Goal: Navigation & Orientation: Understand site structure

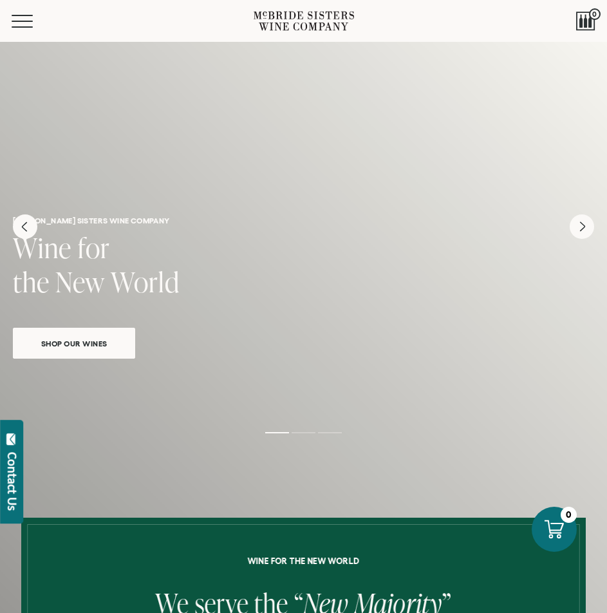
click at [128, 21] on div "Menu" at bounding box center [133, 21] width 242 height 42
click at [35, 26] on span "Mobile Menu Trigger" at bounding box center [25, 26] width 27 height 1
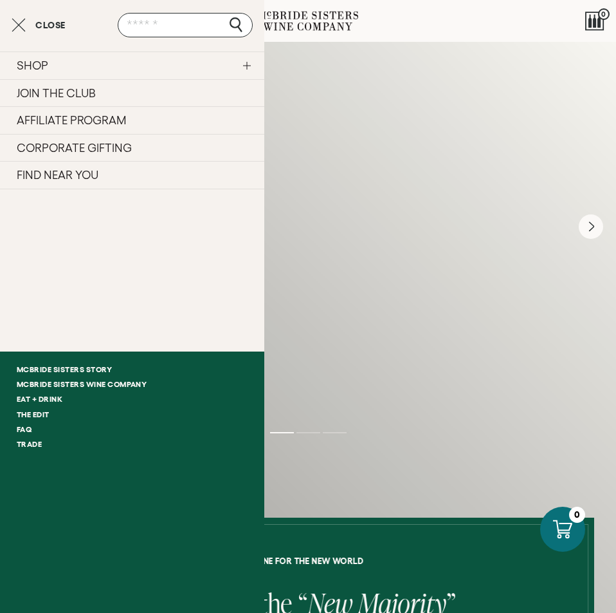
click at [63, 231] on ul "SHOP Sets Reds Whites Rosé Sparkling All Wines JOIN THE CLUB AFFILIATE PROGRAM …" at bounding box center [132, 173] width 264 height 245
click at [246, 66] on link "SHOP" at bounding box center [132, 65] width 264 height 28
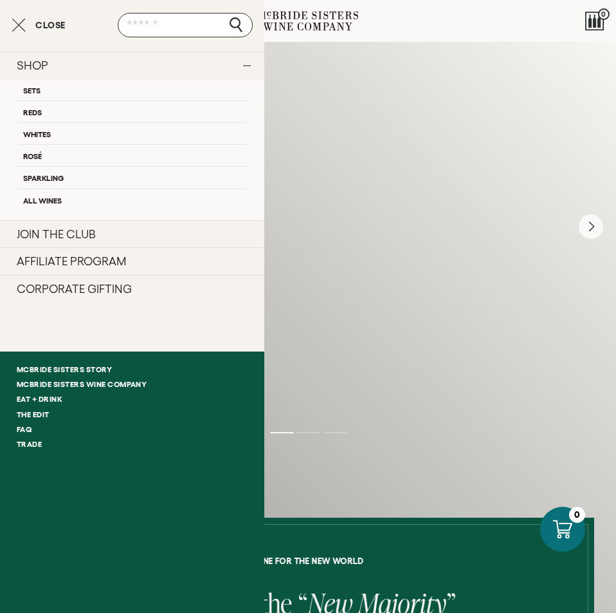
click at [18, 21] on icon "Close cart" at bounding box center [19, 24] width 14 height 15
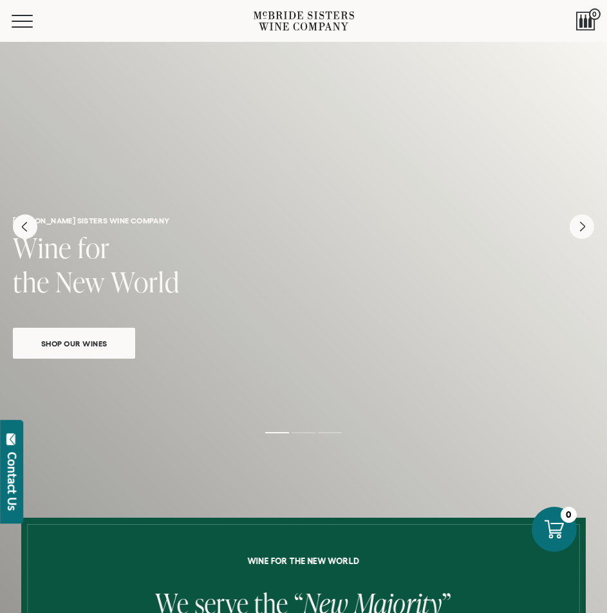
click at [298, 23] on icon at bounding box center [304, 21] width 100 height 28
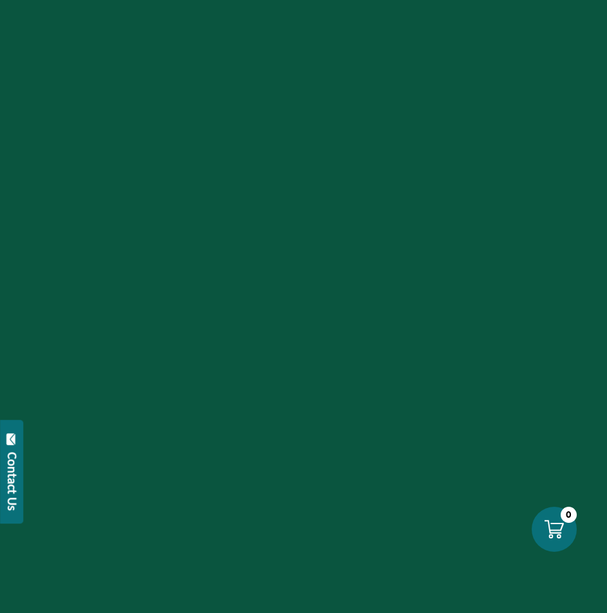
scroll to position [5266, 0]
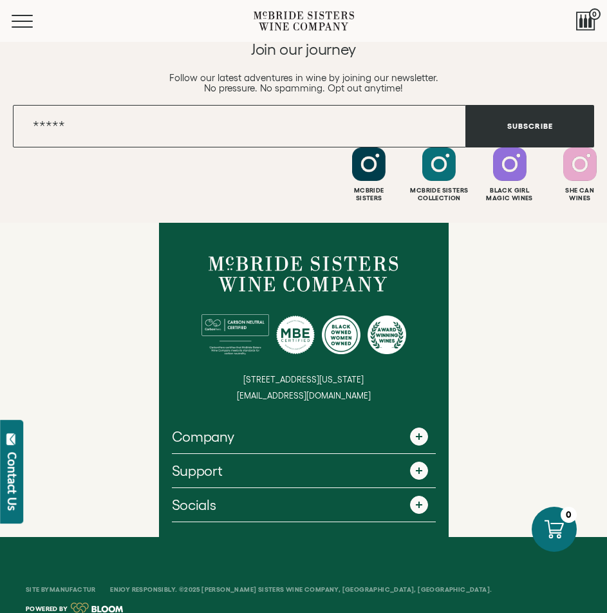
click at [421, 427] on span at bounding box center [419, 436] width 18 height 18
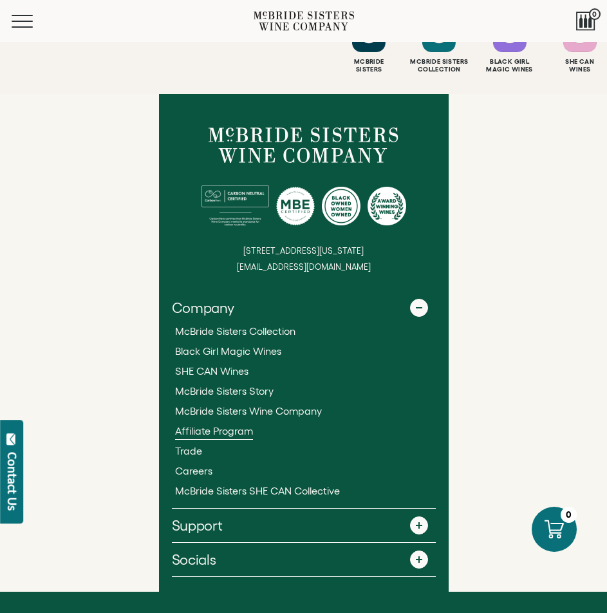
scroll to position [5449, 0]
